Goal: Transaction & Acquisition: Purchase product/service

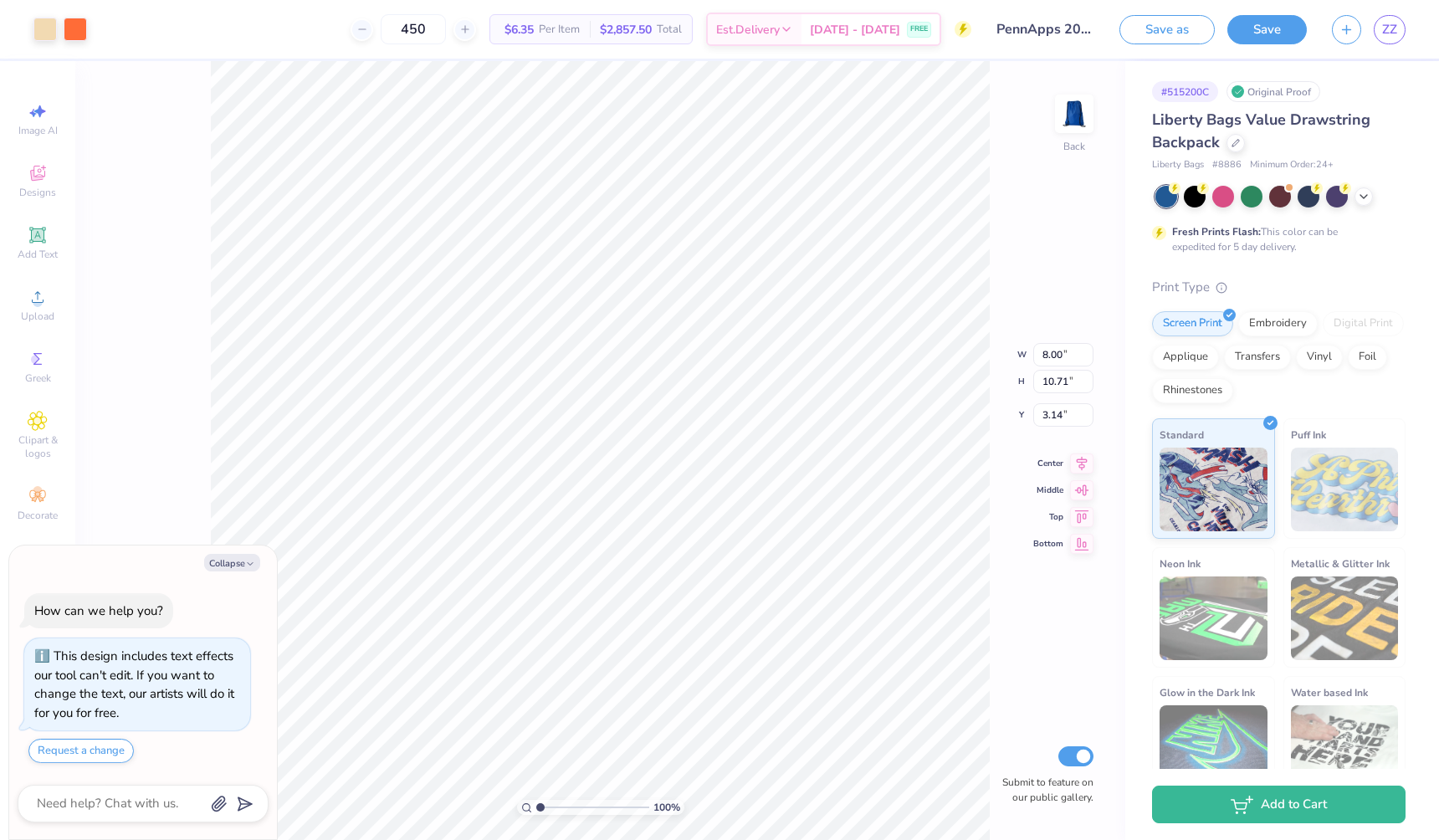
type textarea "x"
type input "0.88"
type input "1.02"
type input "3.16"
type textarea "x"
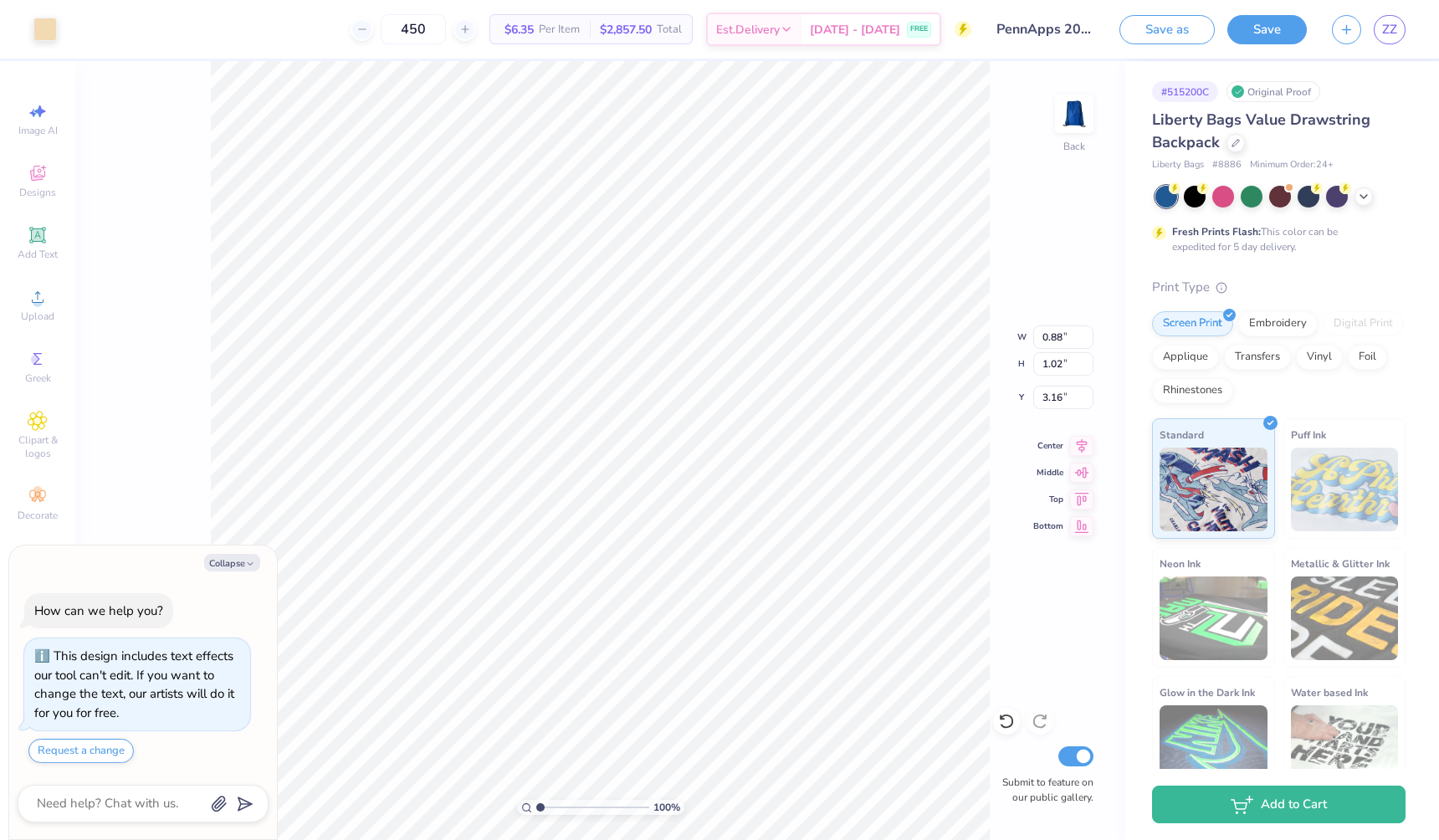
type input "0.98"
type input "1.08"
type input "3.23"
click at [1232, 814] on button "Add to Cart" at bounding box center [1279, 800] width 254 height 38
click at [1268, 22] on button "Save" at bounding box center [1267, 27] width 79 height 30
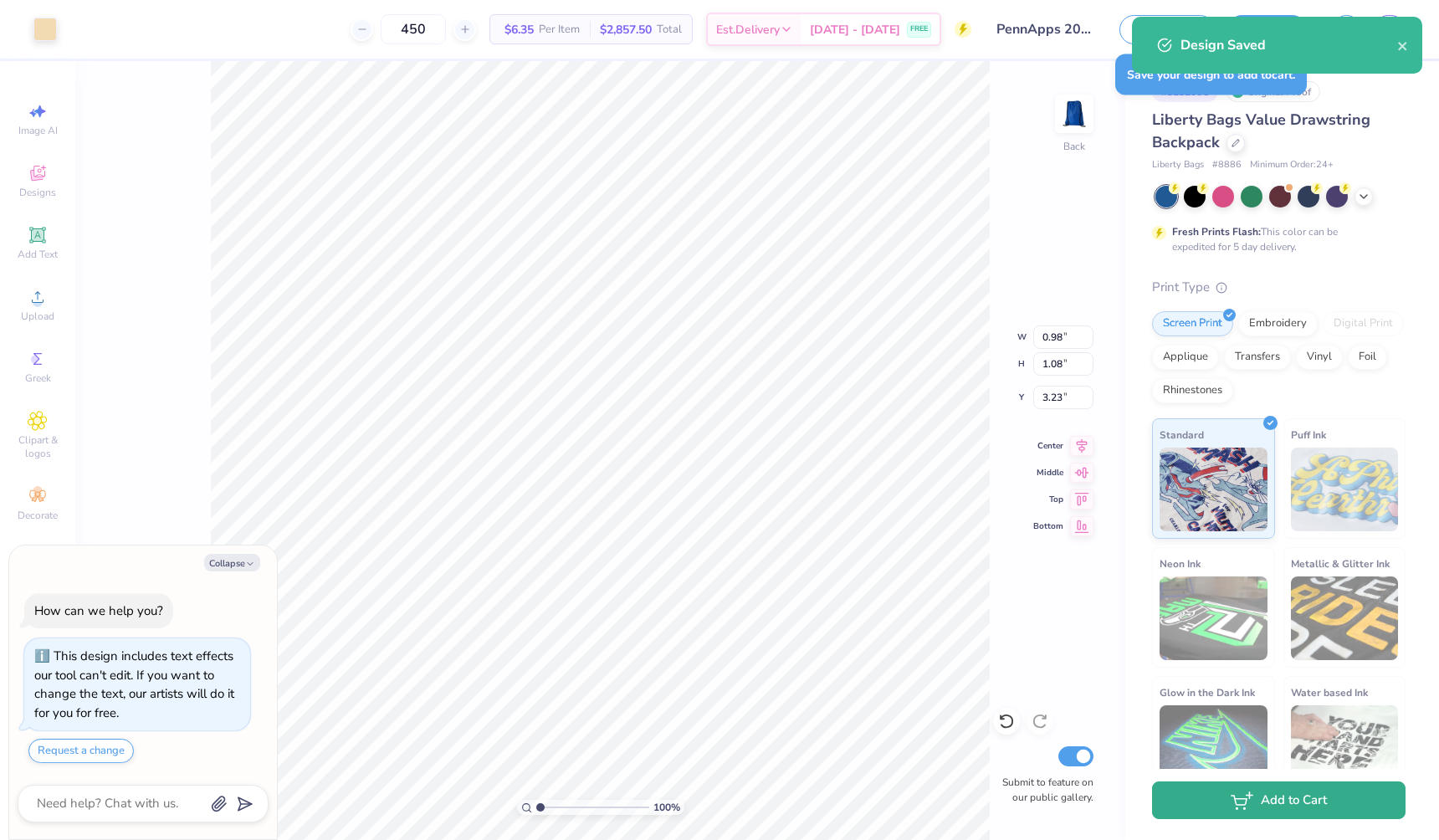
click at [1244, 802] on icon "button" at bounding box center [1242, 800] width 22 height 18
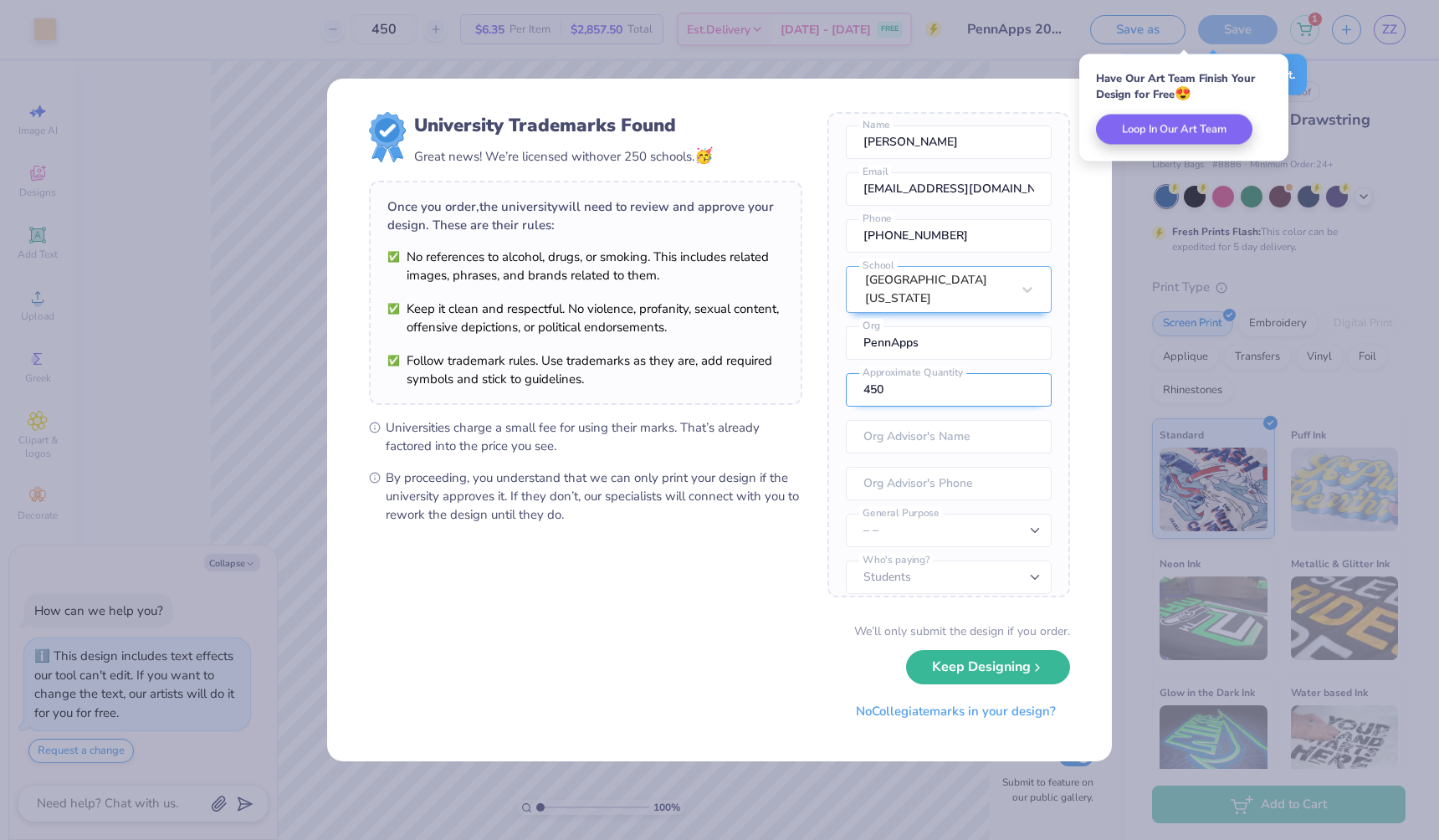
scroll to position [62, 0]
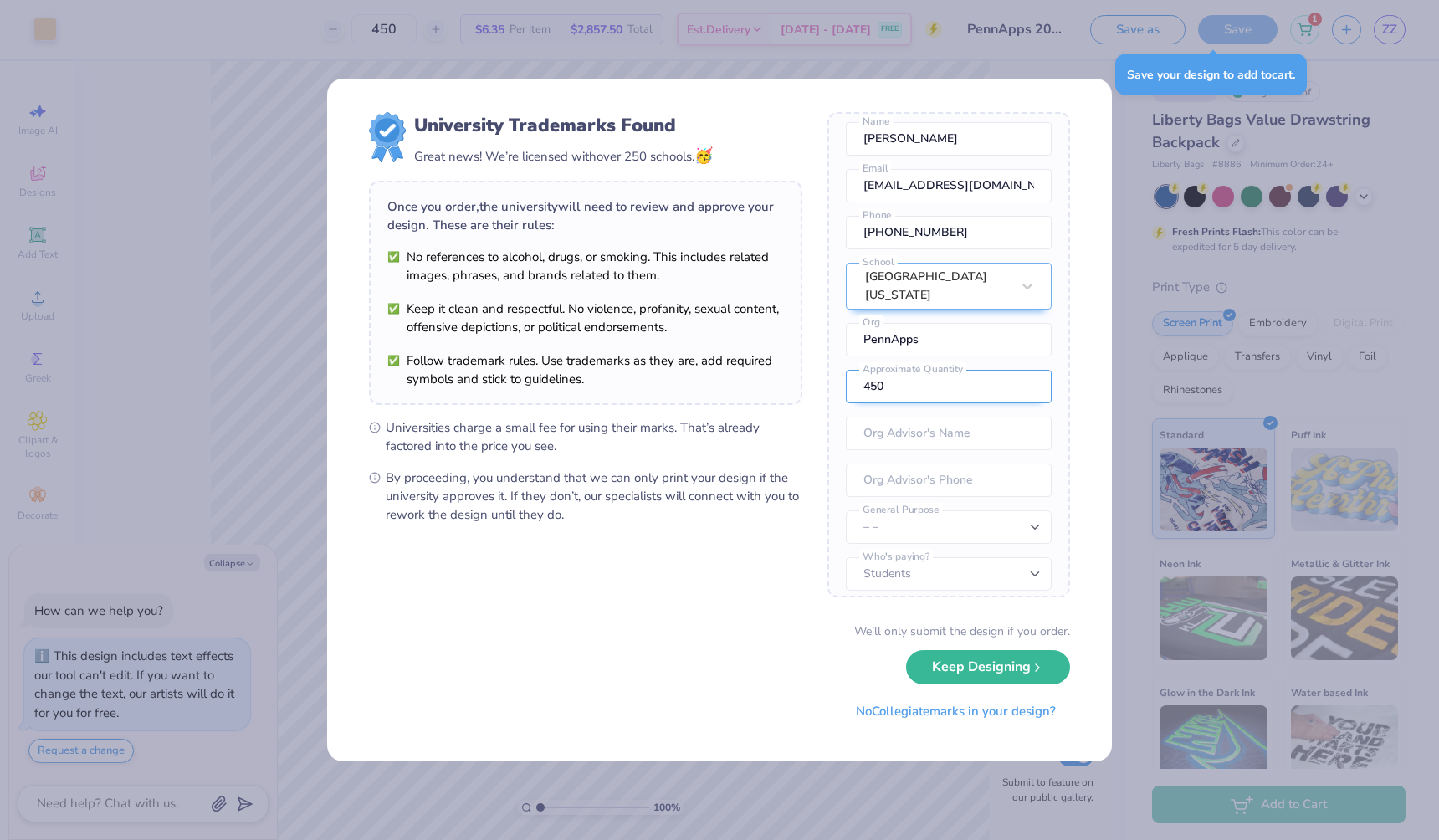
type textarea "x"
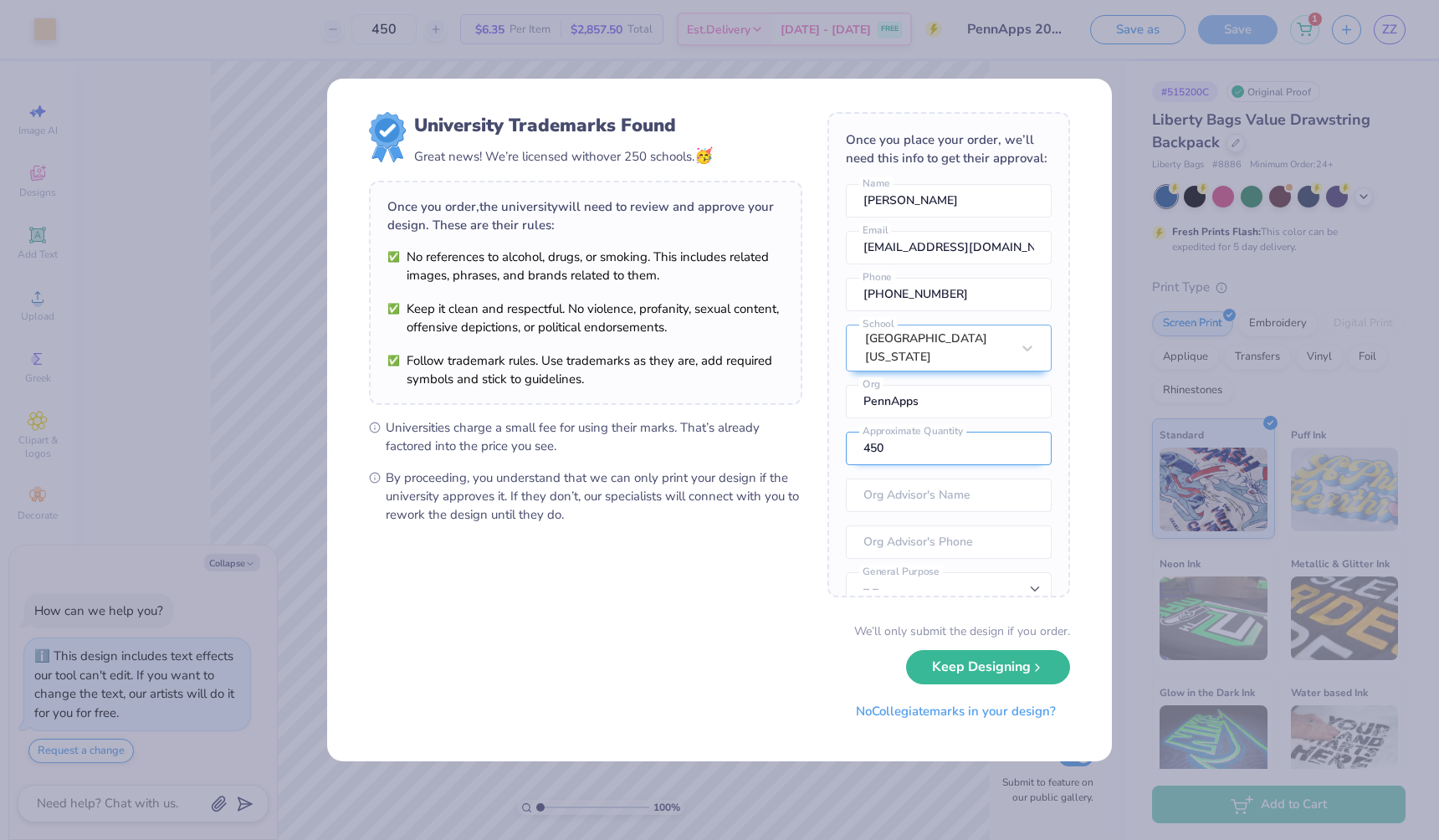
click at [961, 438] on input "450" at bounding box center [949, 448] width 206 height 33
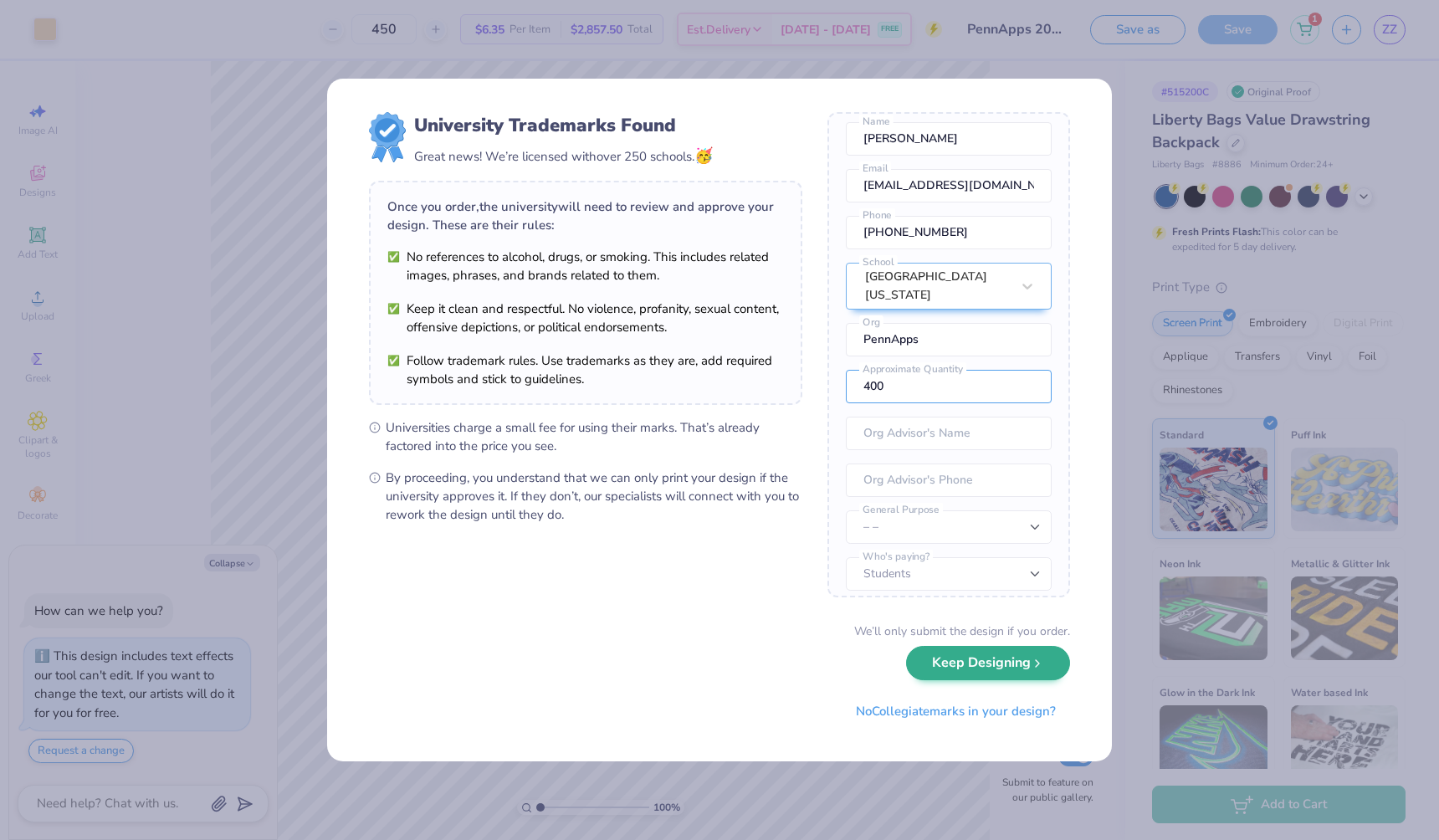
type input "400"
click at [968, 668] on button "Keep Designing" at bounding box center [988, 663] width 164 height 34
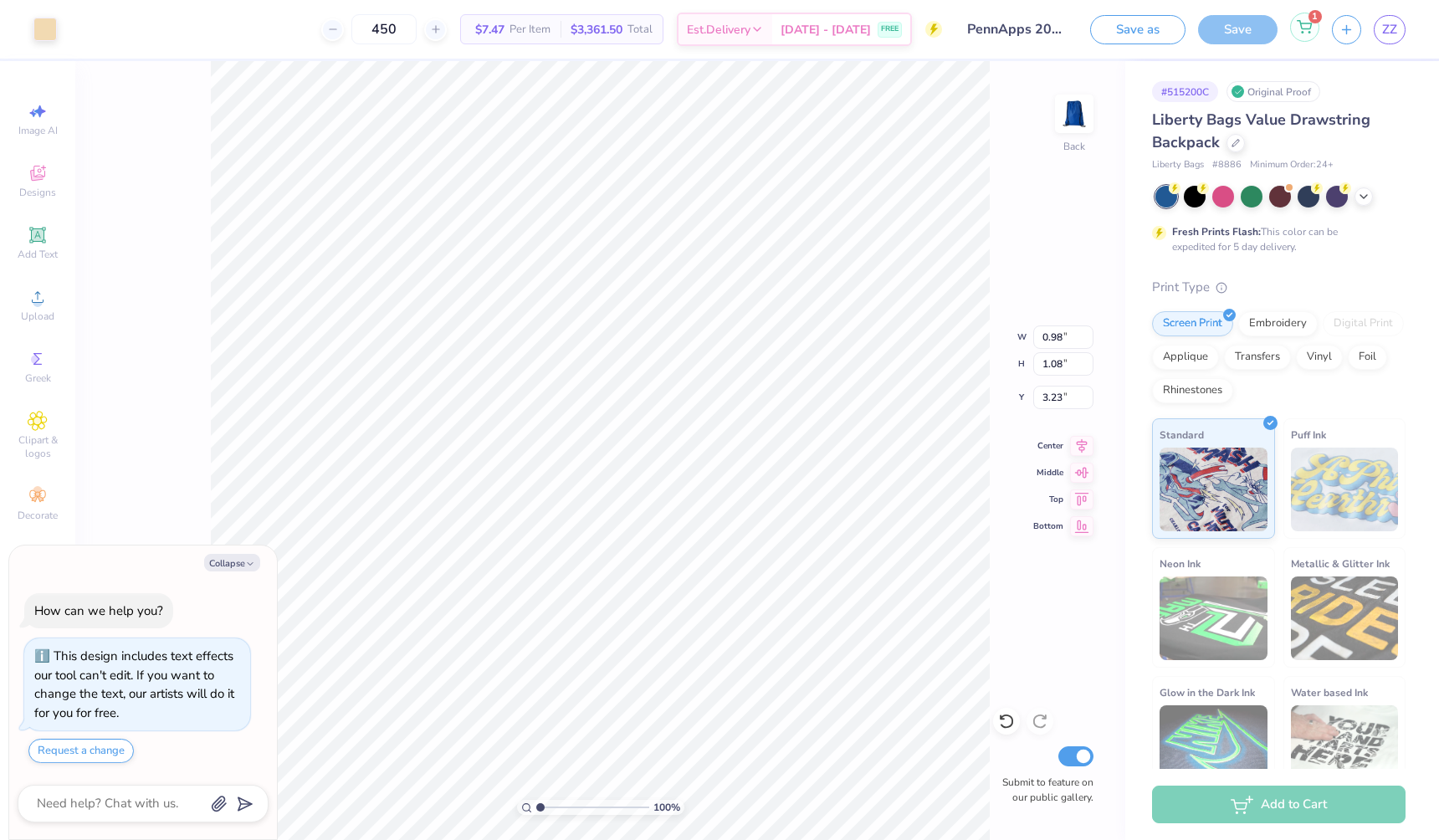
click at [1307, 28] on icon at bounding box center [1304, 26] width 15 height 13
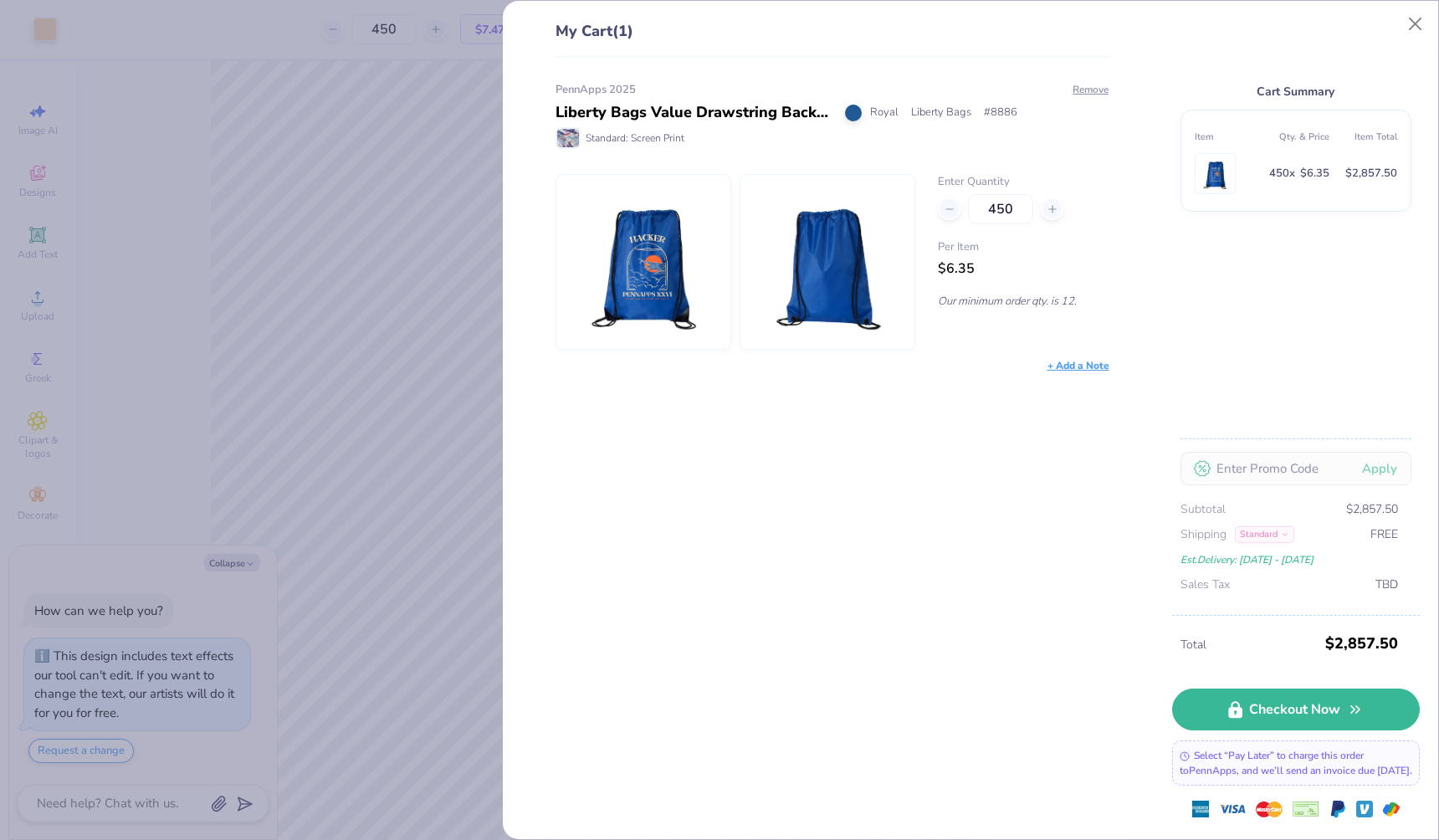
click at [847, 479] on div "PennApps 2025 Liberty Bags Value Drawstring Backpack Royal Liberty Bags # 8886 …" at bounding box center [827, 448] width 608 height 783
click at [402, 475] on div "My Cart (1) PennApps 2025 Liberty Bags Value Drawstring Backpack Royal Liberty …" at bounding box center [720, 420] width 1439 height 840
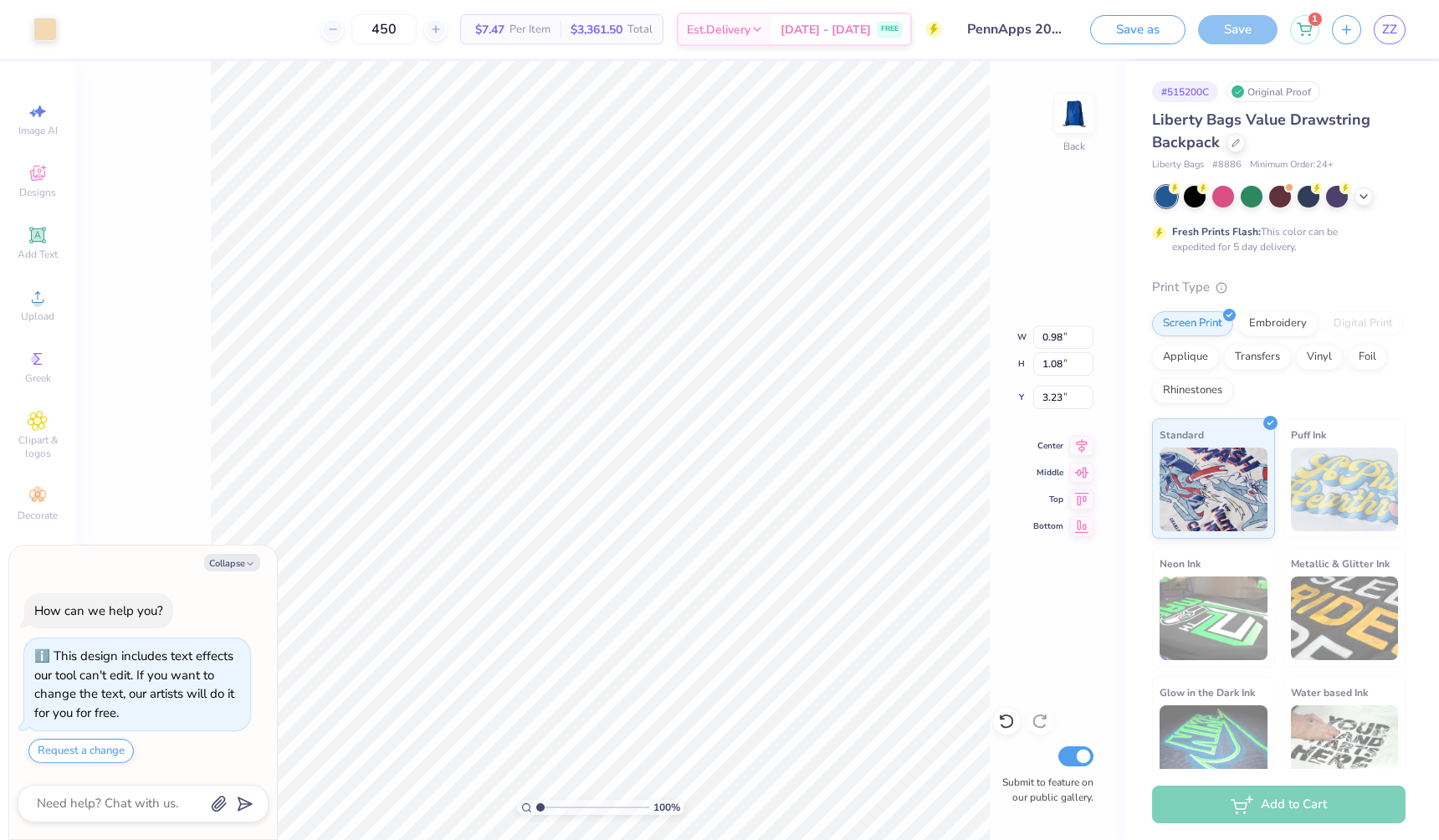
type textarea "x"
